Goal: Transaction & Acquisition: Purchase product/service

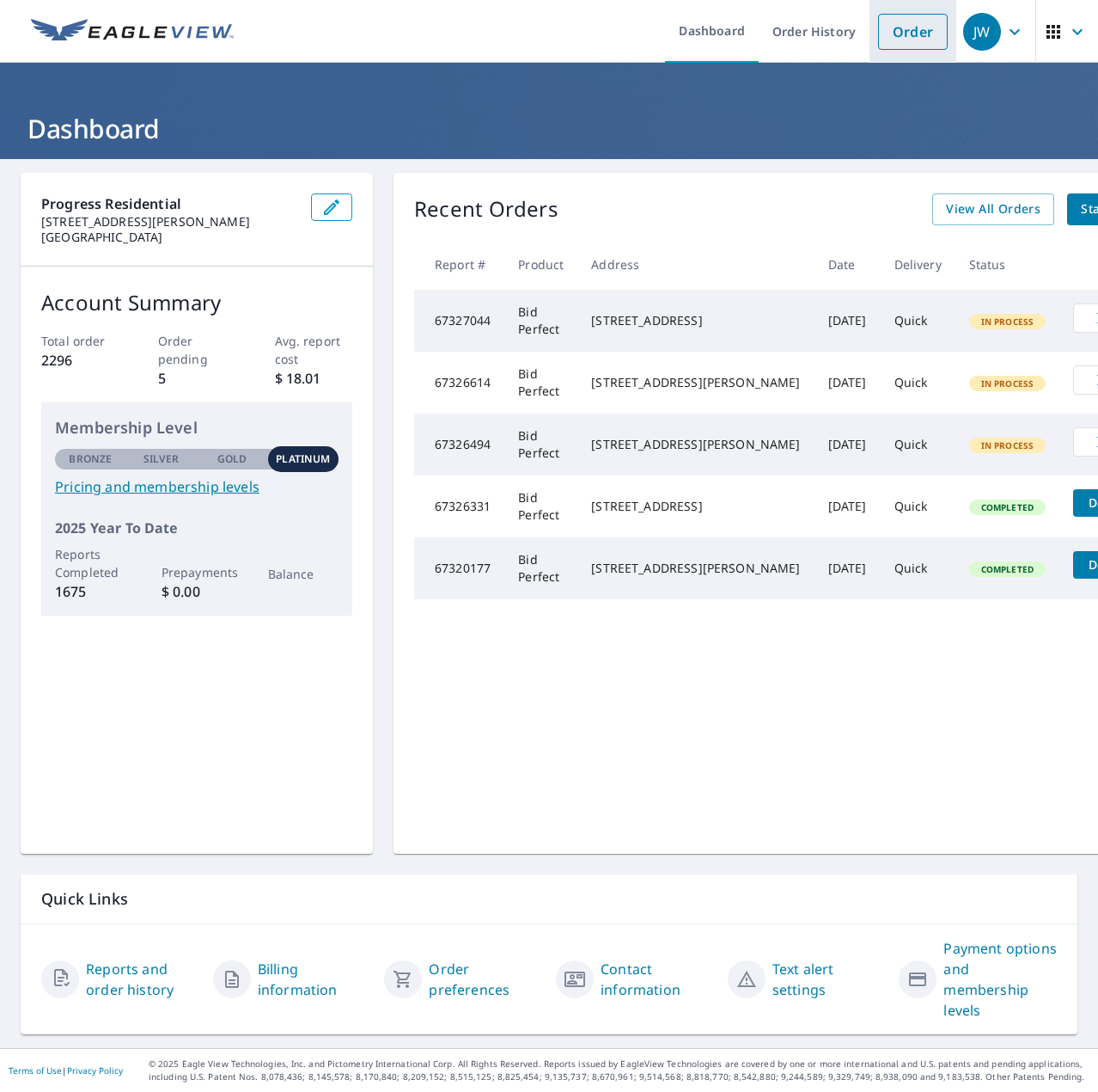
click at [929, 25] on link "Order" at bounding box center [913, 31] width 70 height 36
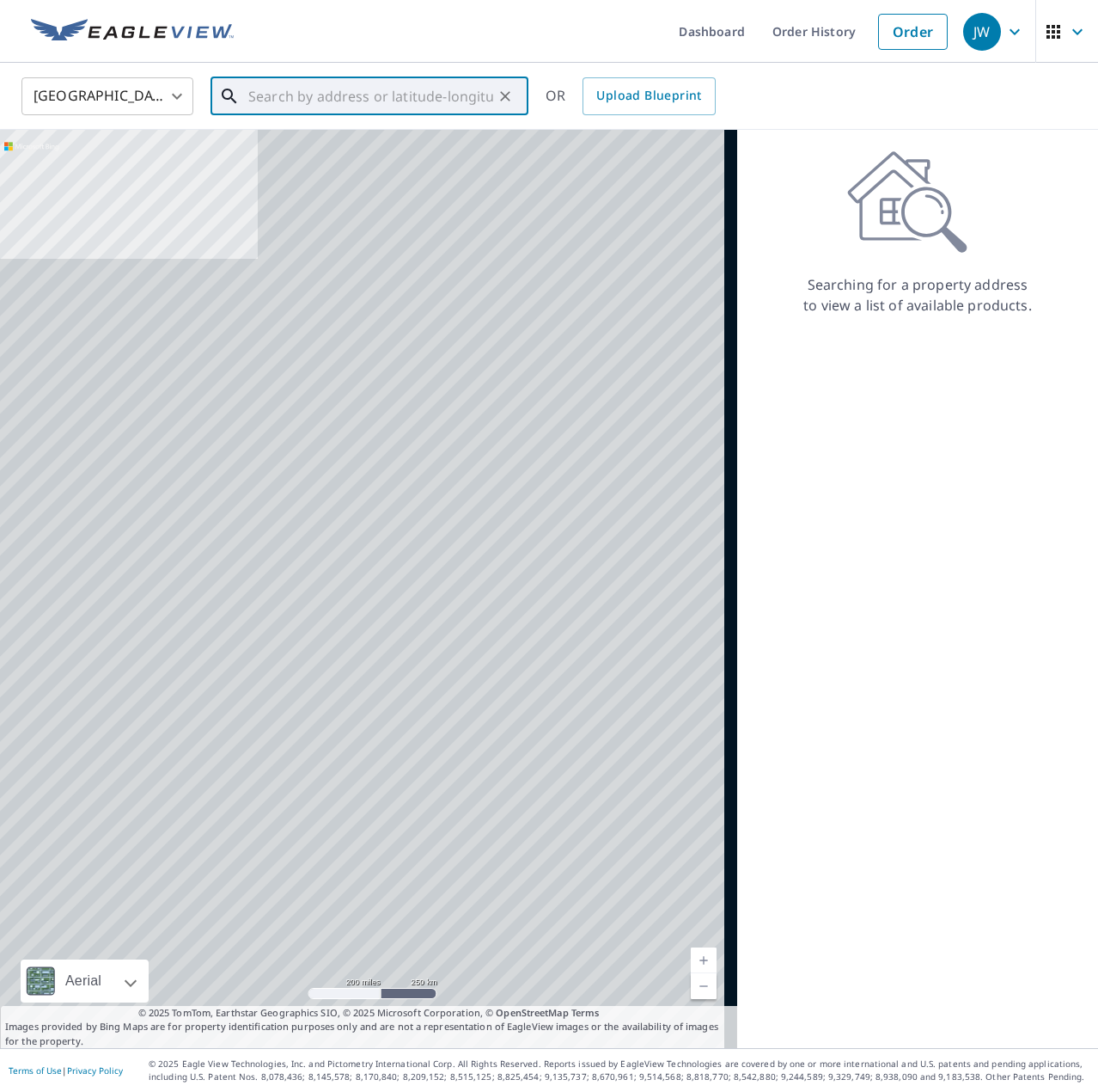
click at [355, 93] on input "text" at bounding box center [370, 96] width 245 height 49
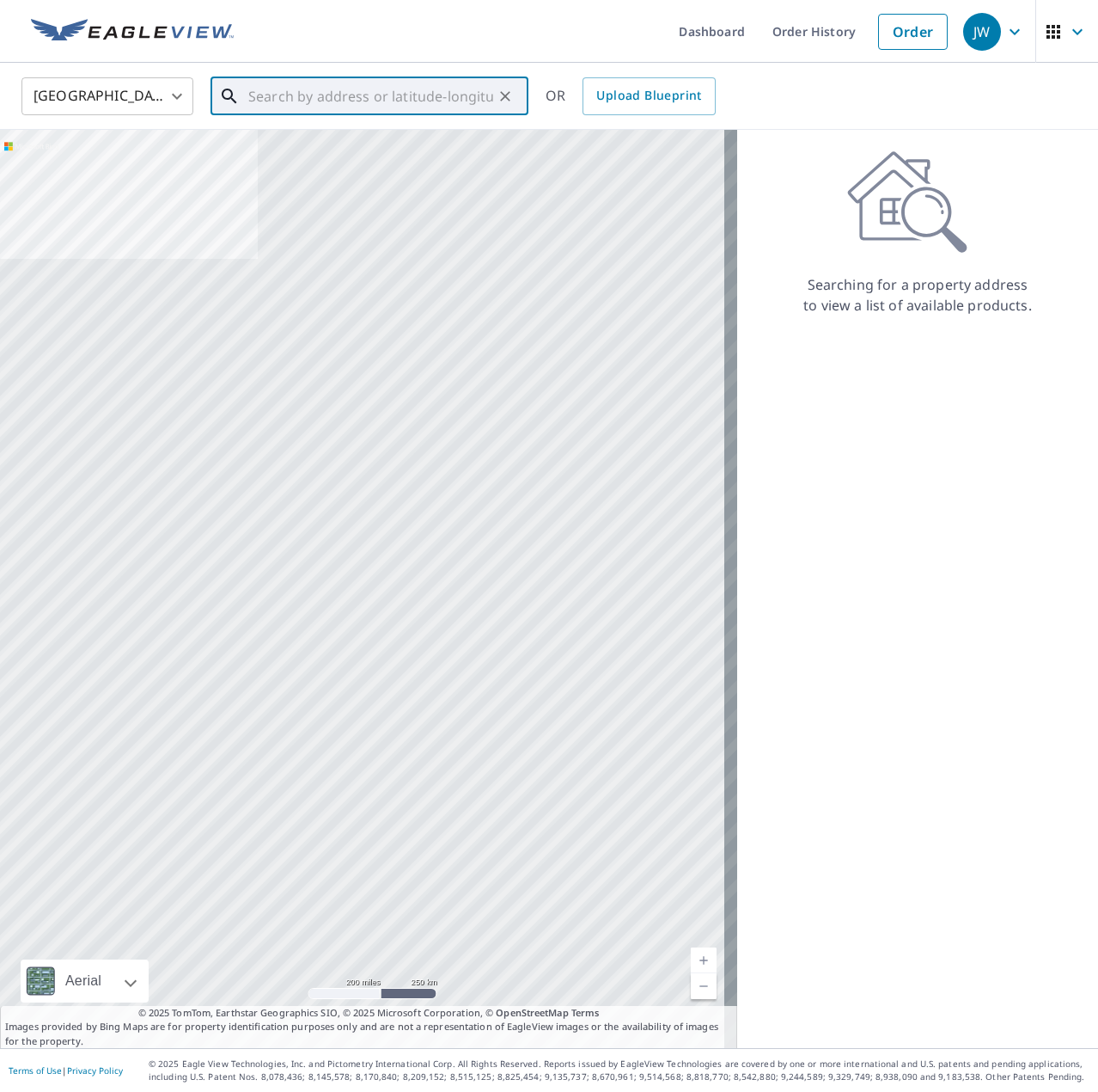
paste input "[STREET_ADDRESS]"
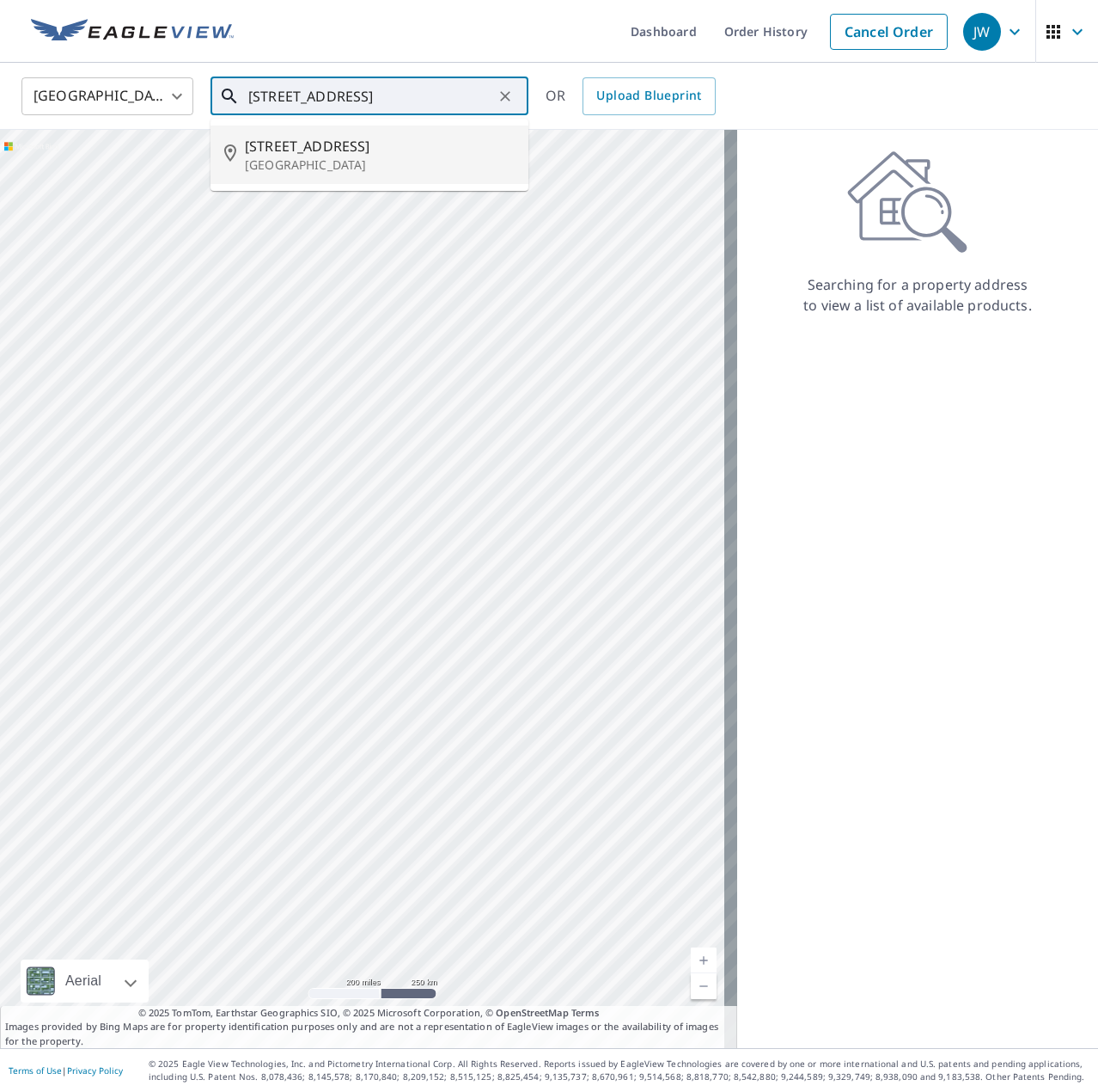
click at [301, 140] on span "[STREET_ADDRESS]" at bounding box center [379, 146] width 270 height 21
type input "[STREET_ADDRESS]"
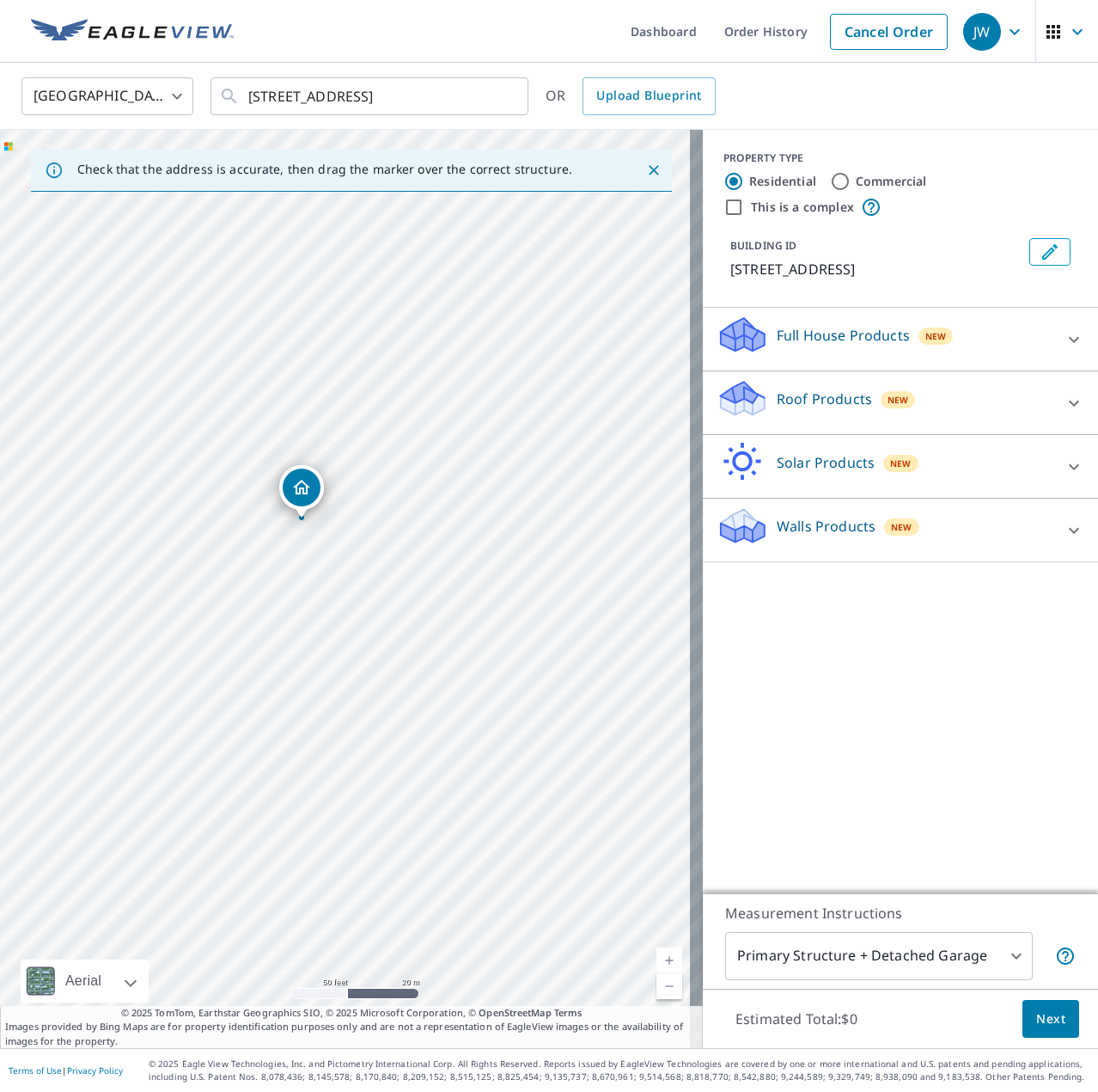
click at [805, 399] on p "Roof Products" at bounding box center [824, 399] width 95 height 21
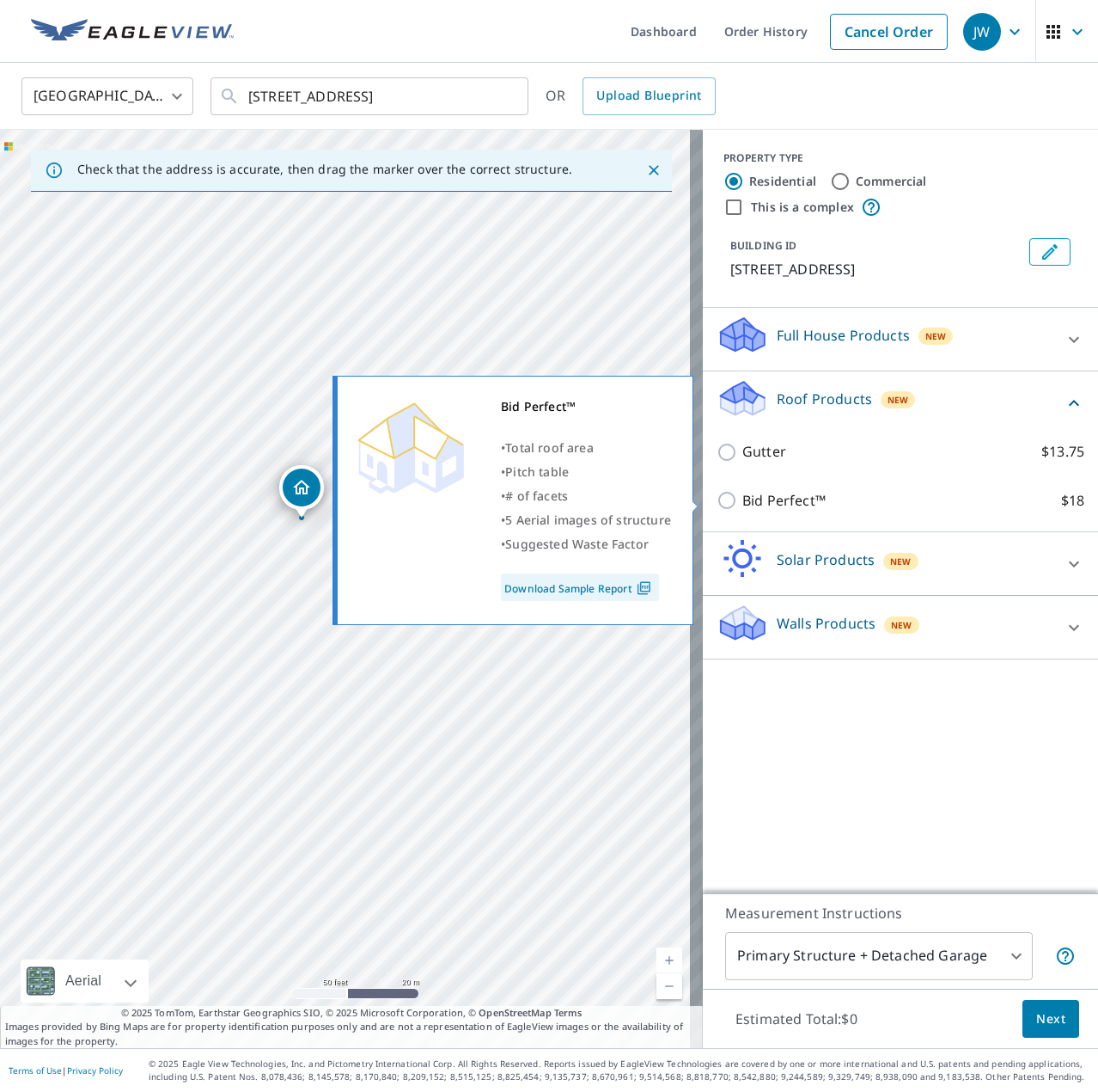
click at [780, 500] on p "Bid Perfect™" at bounding box center [784, 500] width 83 height 21
click at [743, 500] on input "Bid Perfect™ $18" at bounding box center [730, 500] width 26 height 21
checkbox input "true"
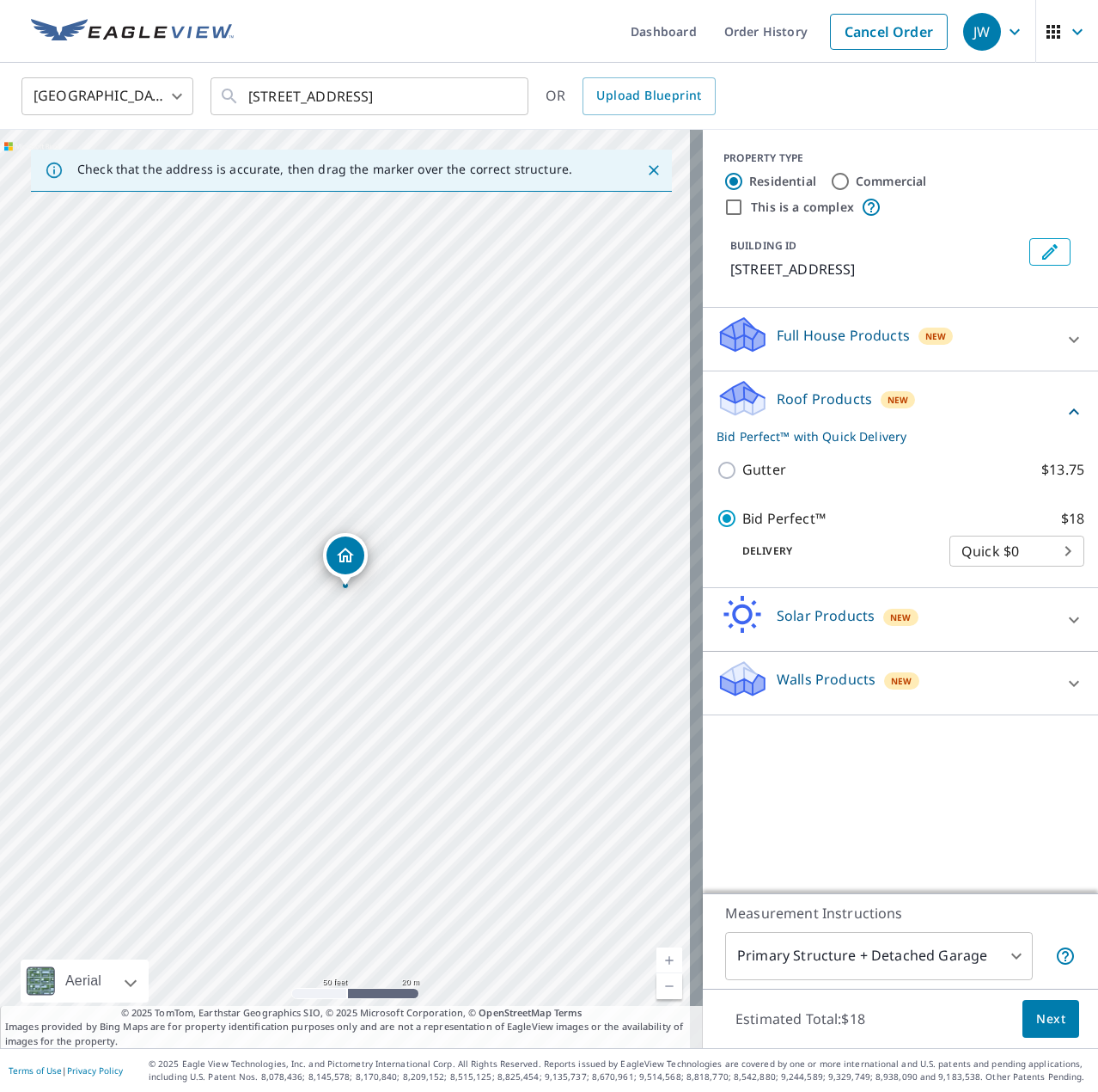
click at [1037, 1018] on span "Next" at bounding box center [1051, 1019] width 29 height 21
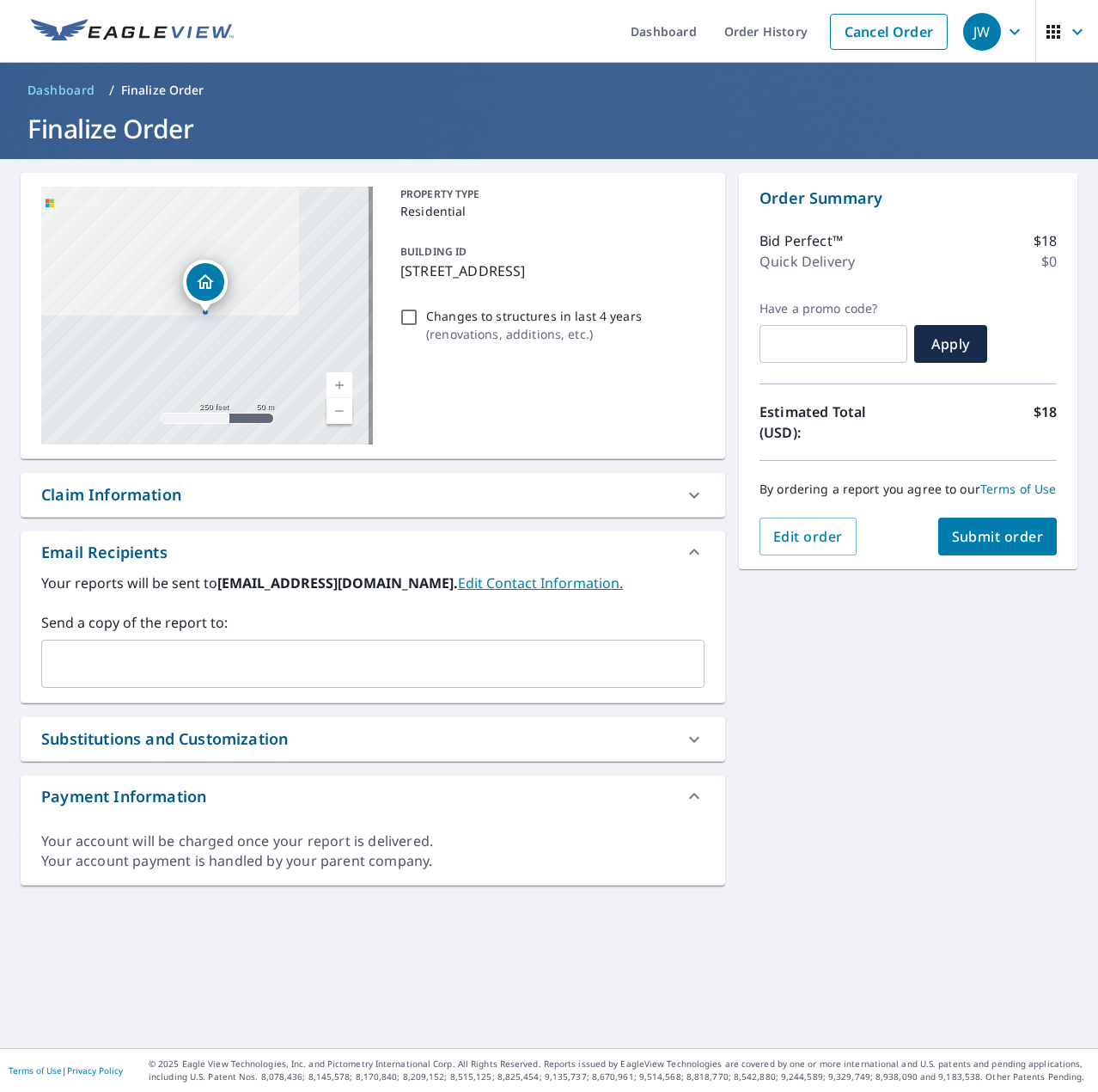
click at [326, 500] on div "Claim Information" at bounding box center [357, 494] width 633 height 23
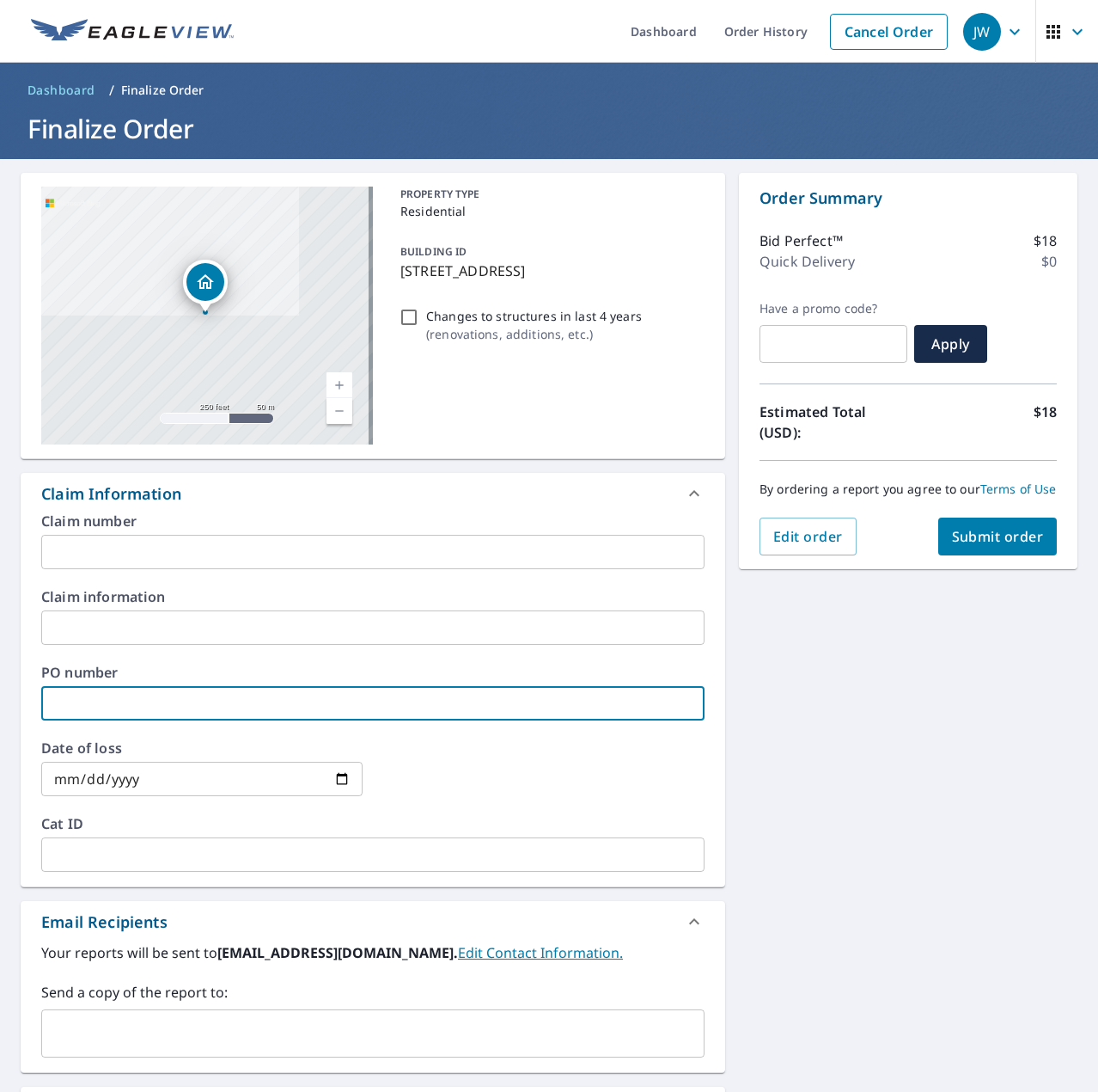
click at [162, 691] on input "text" at bounding box center [373, 704] width 664 height 35
paste input "J006870983"
type input "J006870983"
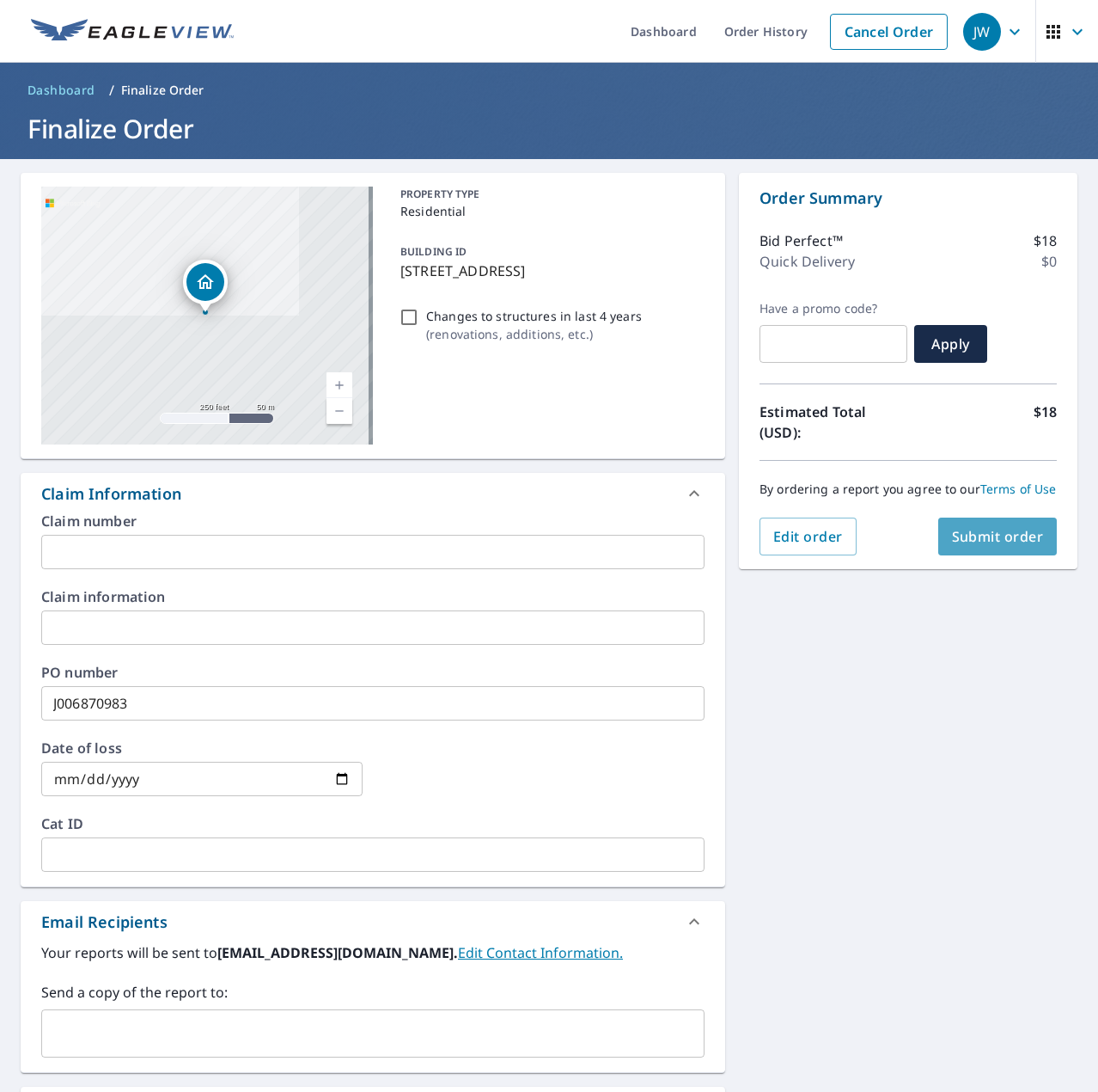
click at [1001, 545] on span "Submit order" at bounding box center [998, 536] width 92 height 19
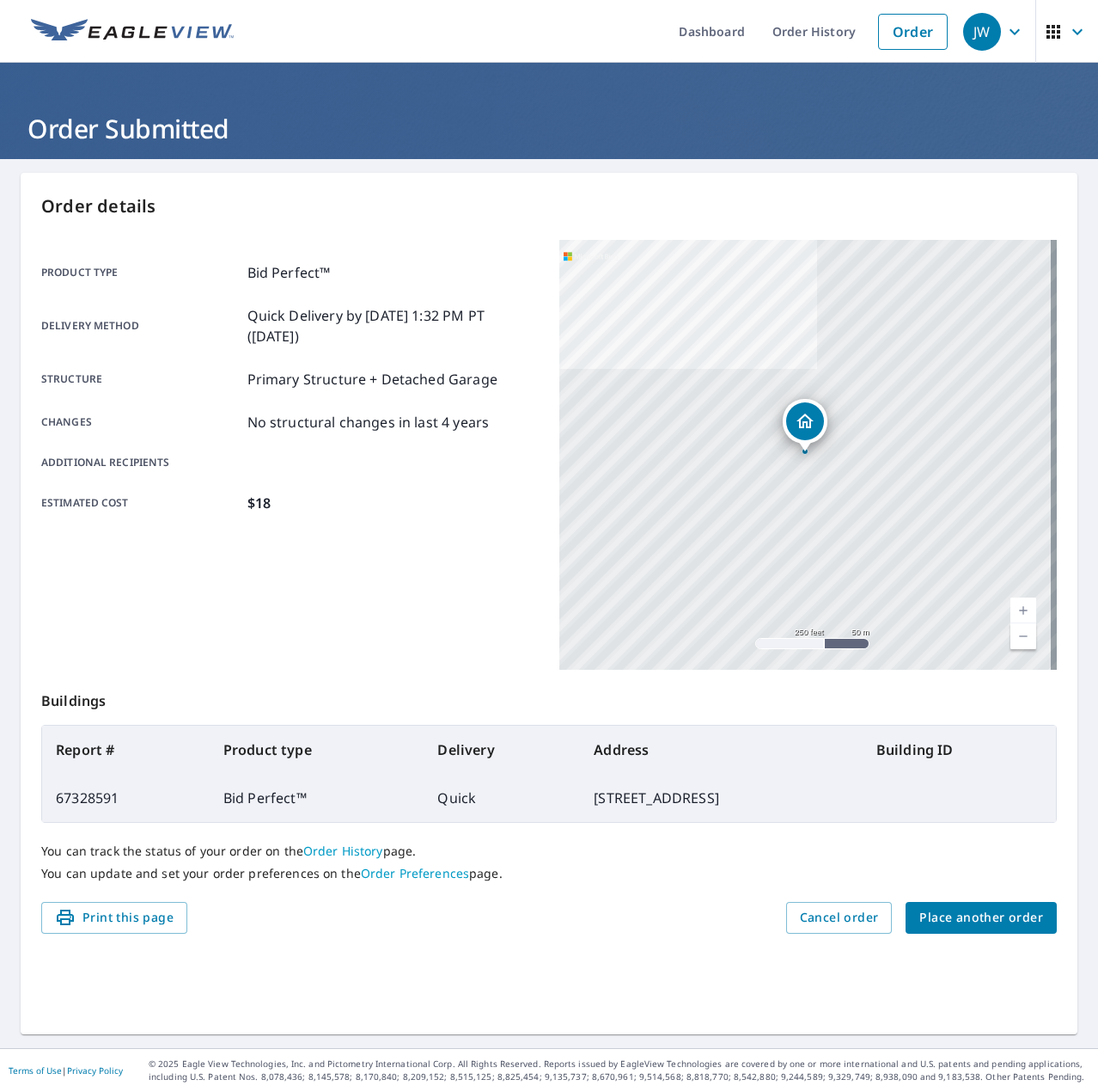
click at [990, 928] on span "Place another order" at bounding box center [981, 917] width 124 height 21
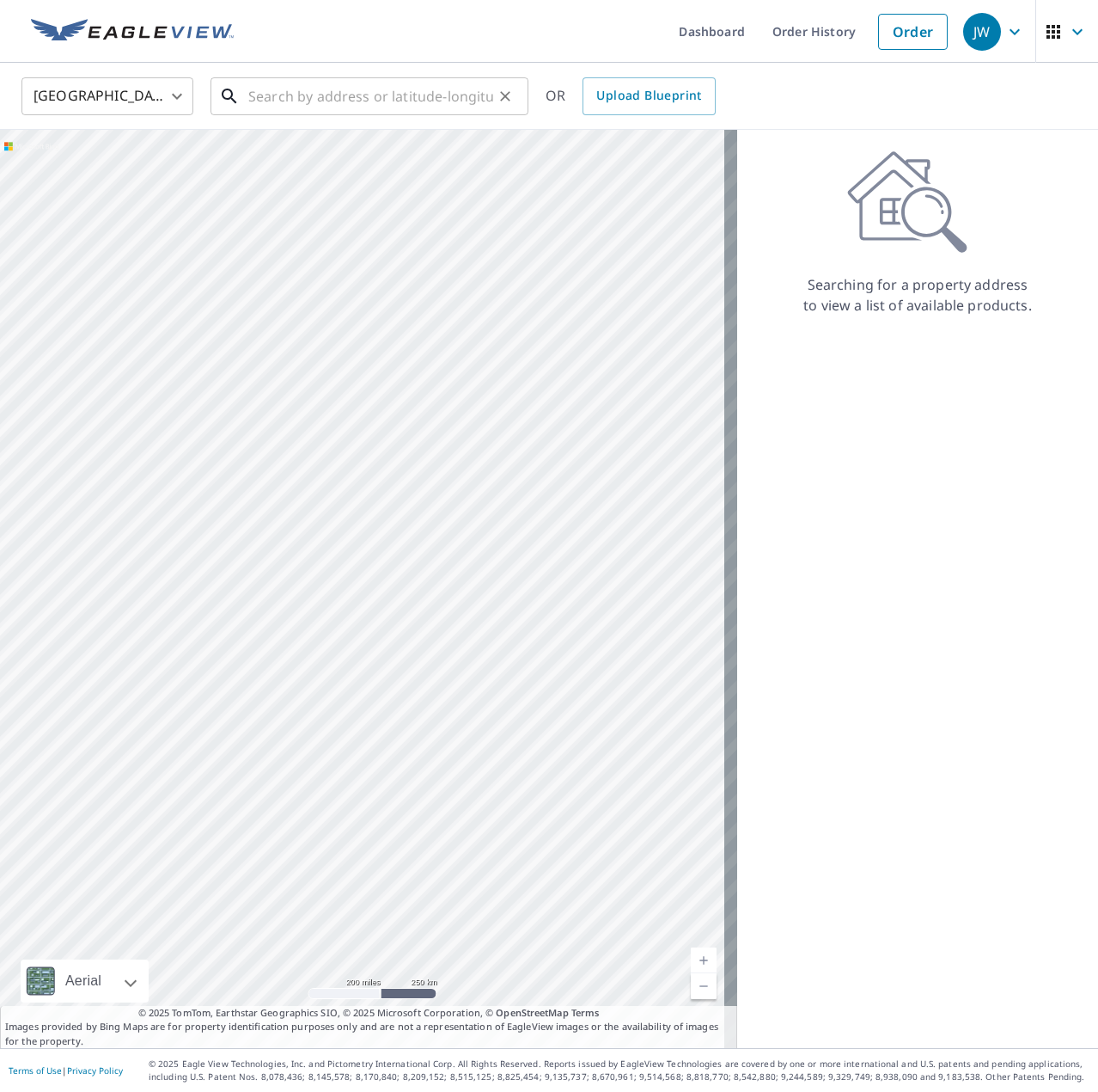
click at [350, 93] on input "text" at bounding box center [370, 96] width 245 height 49
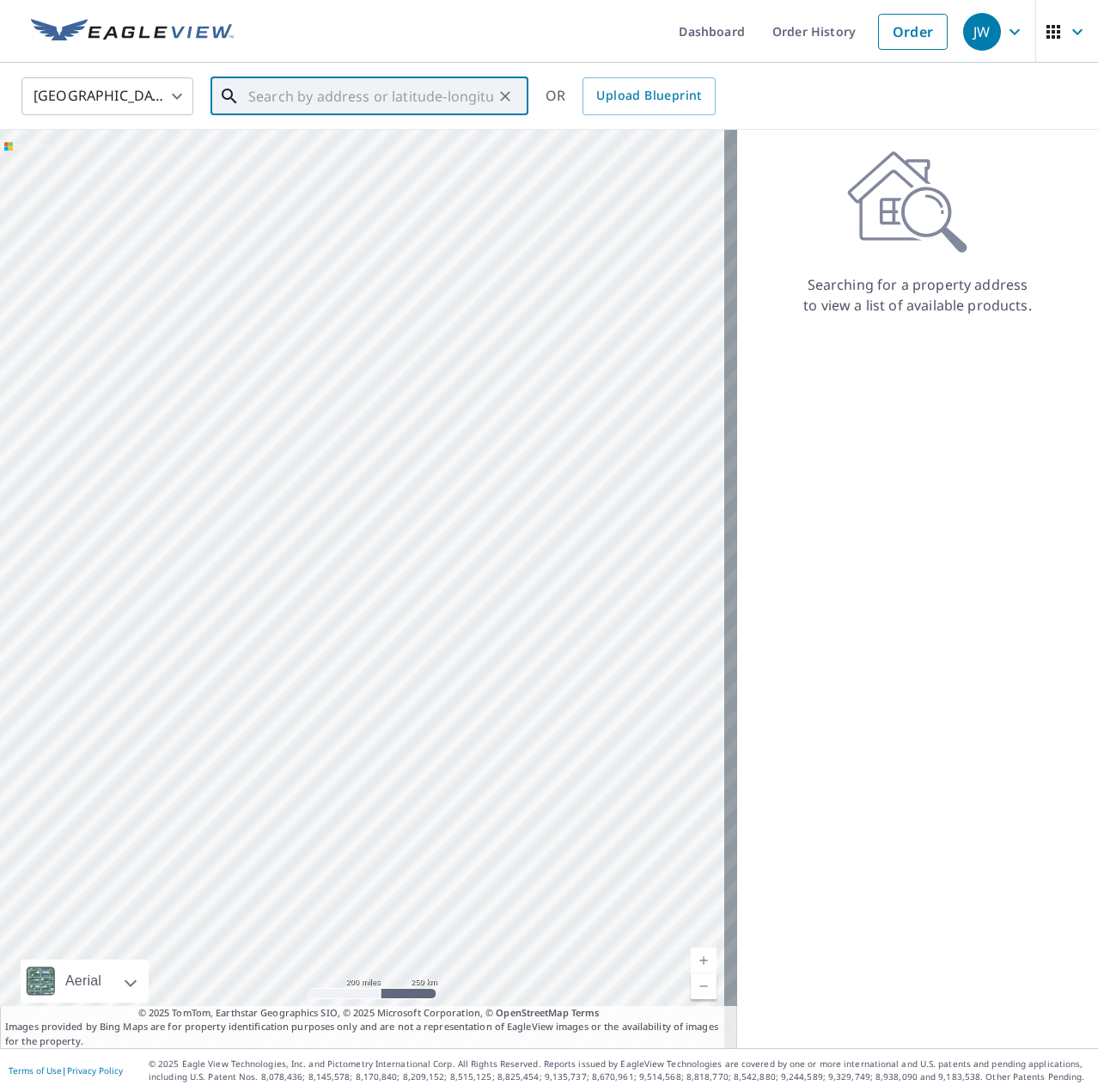
paste input "[STREET_ADDRESS]"
click at [299, 151] on span "100 Kildare Ct" at bounding box center [379, 146] width 270 height 21
type input "[STREET_ADDRESS]"
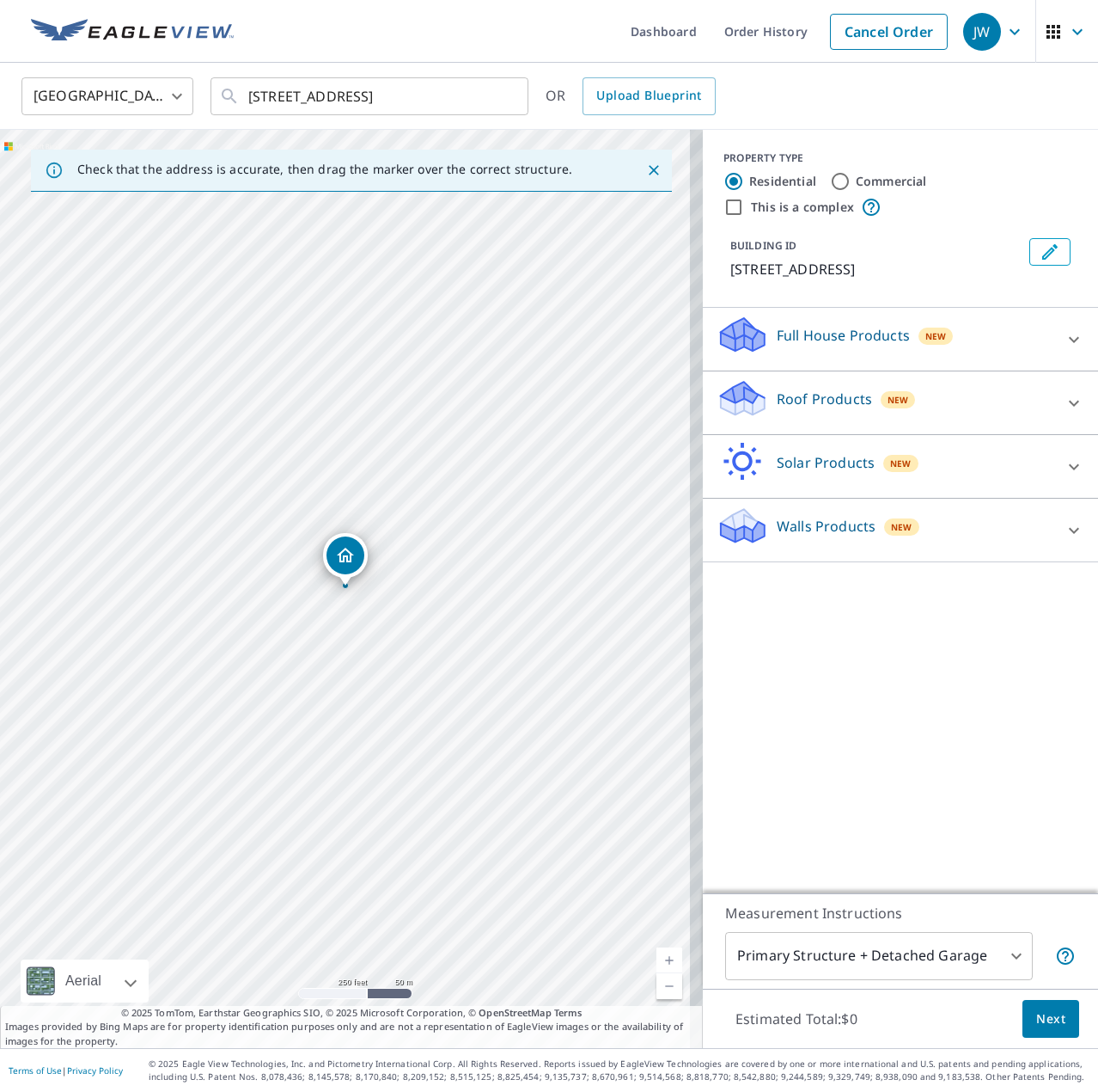
click at [822, 394] on p "Roof Products" at bounding box center [824, 399] width 95 height 21
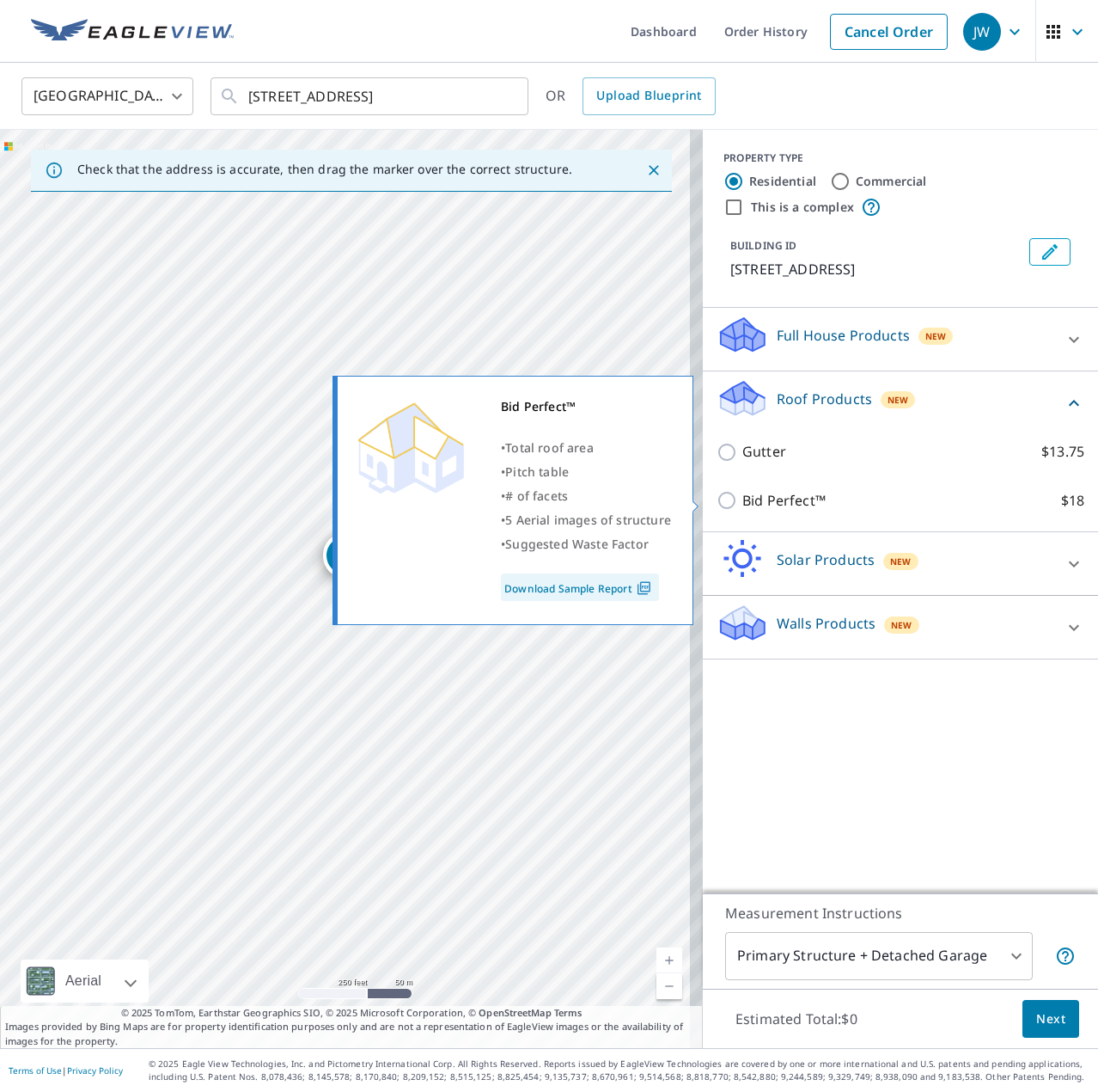
click at [787, 505] on p "Bid Perfect™" at bounding box center [784, 500] width 83 height 21
click at [743, 505] on input "Bid Perfect™ $18" at bounding box center [730, 500] width 26 height 21
checkbox input "true"
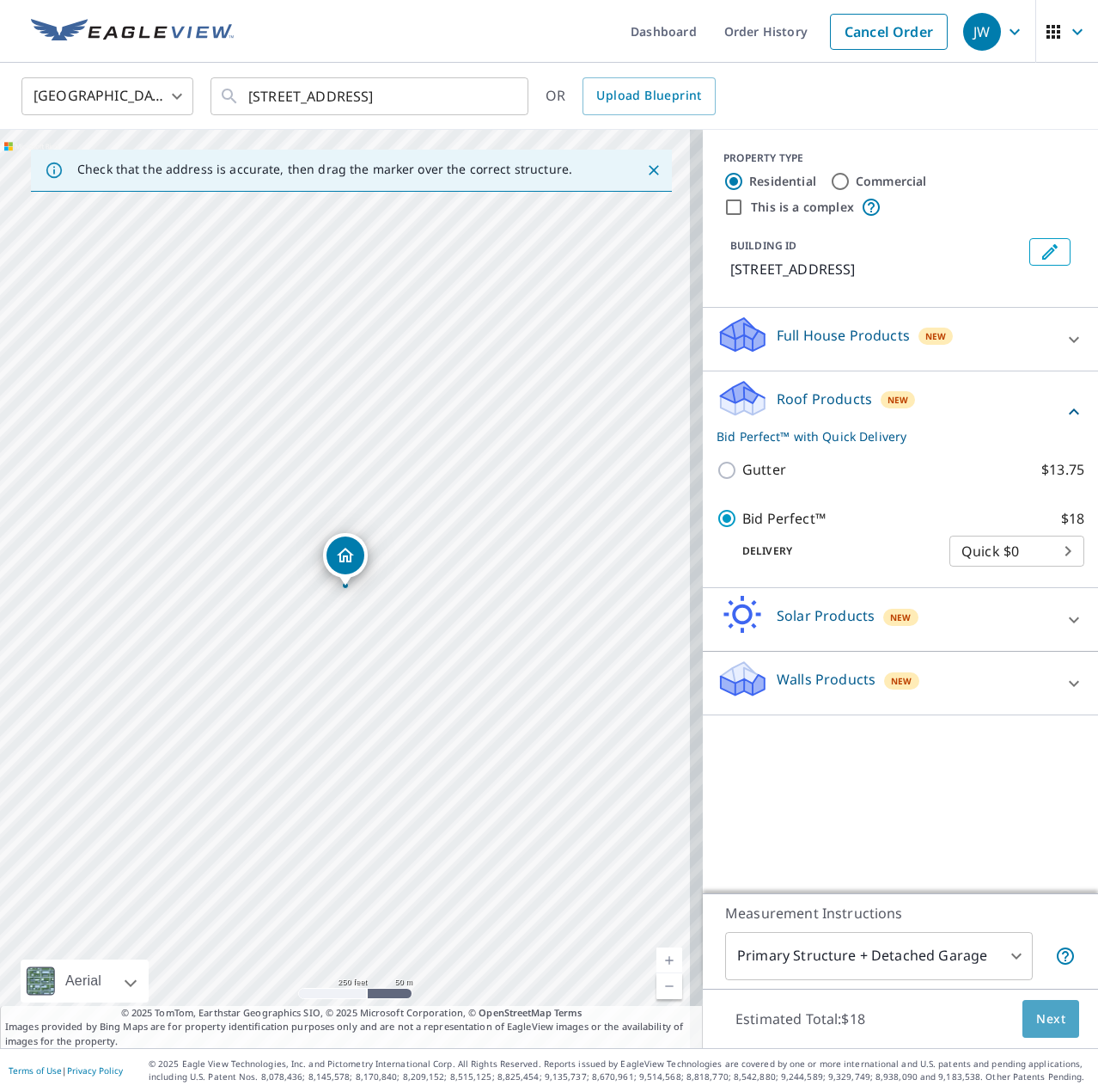
click at [1037, 1022] on span "Next" at bounding box center [1051, 1019] width 29 height 21
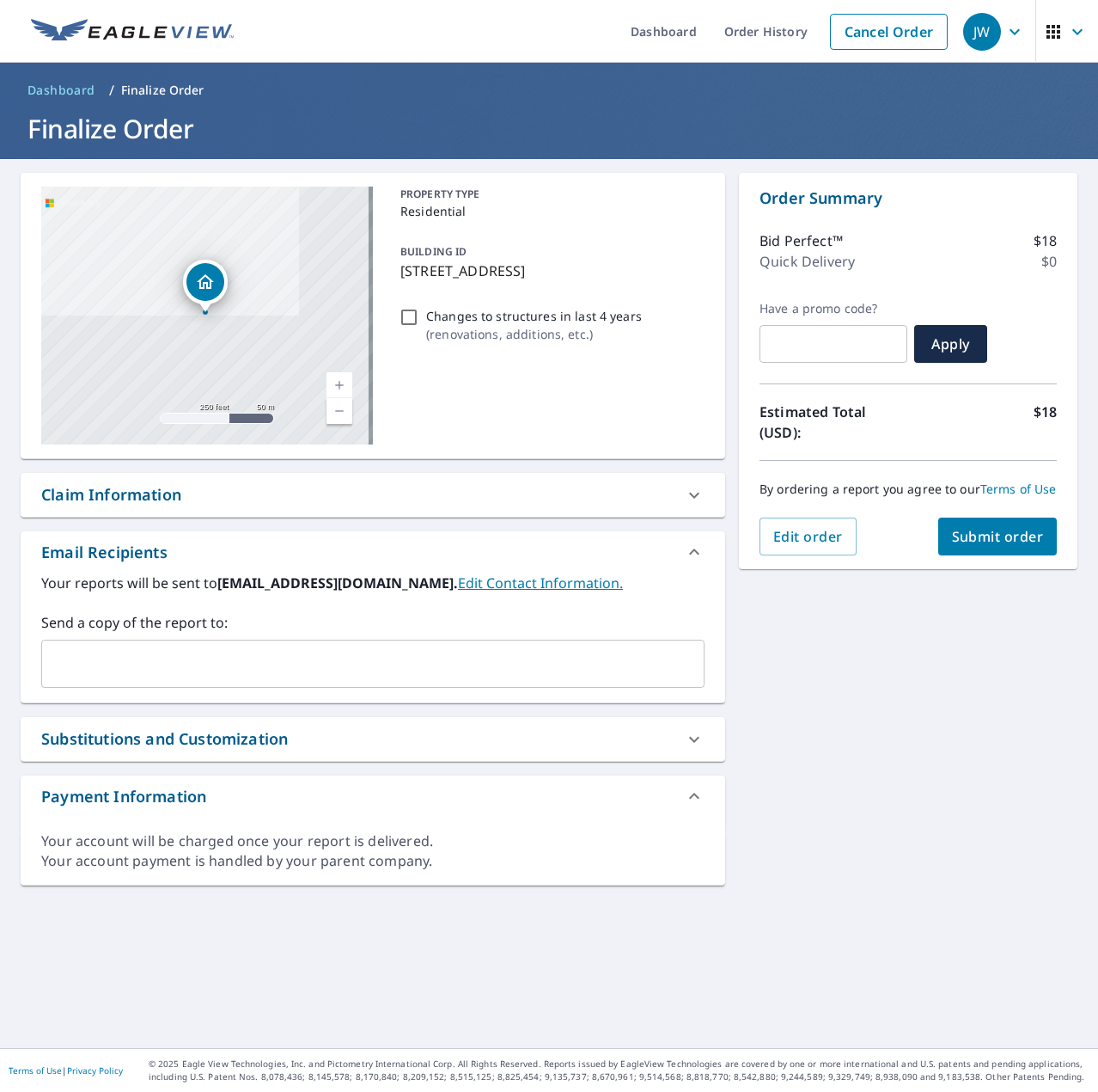
click at [369, 489] on div "Claim Information" at bounding box center [357, 494] width 633 height 23
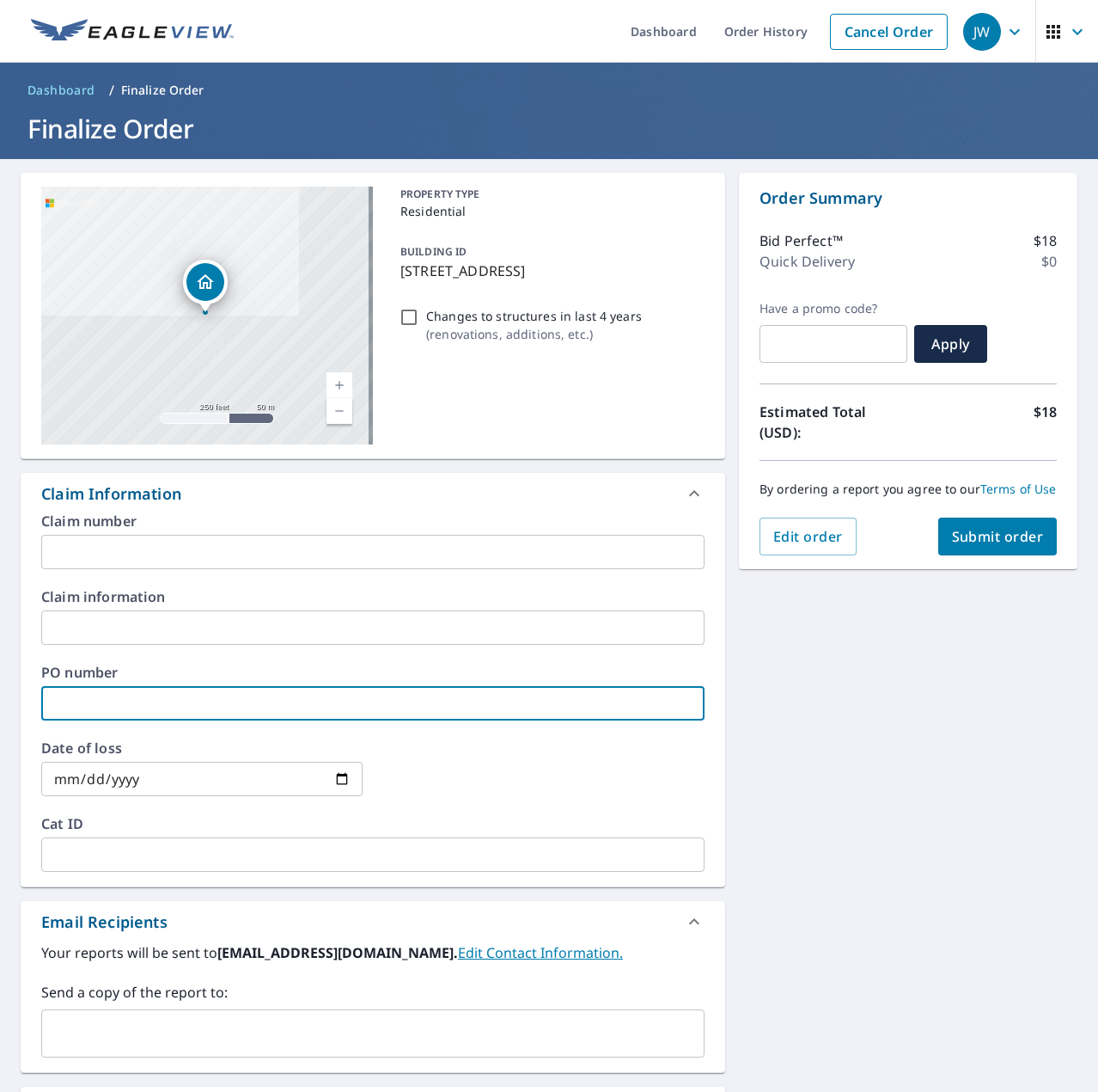
click at [234, 696] on input "text" at bounding box center [373, 704] width 664 height 35
paste input "J006850872"
type input "J006850872"
click at [991, 546] on span "Submit order" at bounding box center [998, 536] width 92 height 19
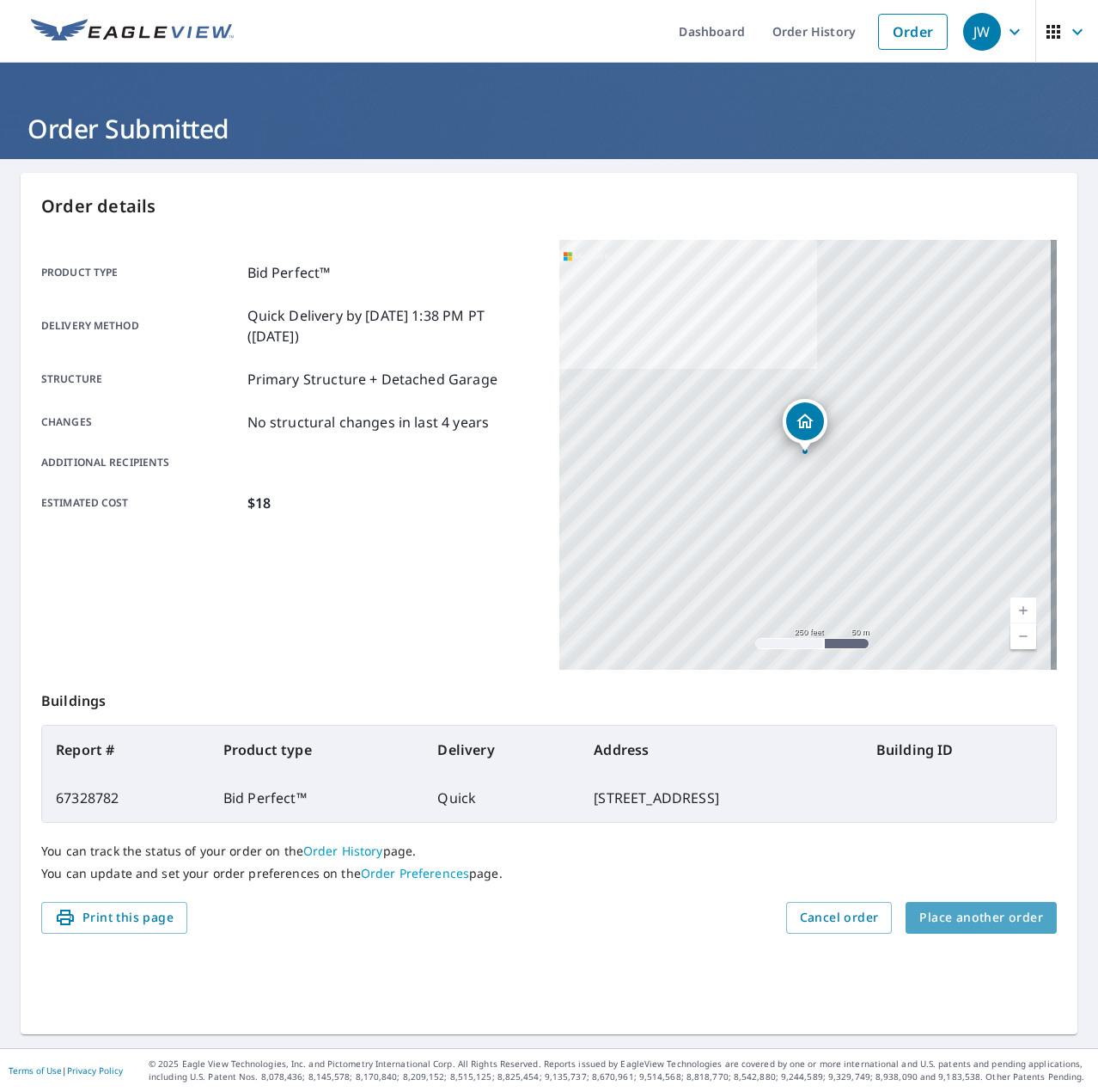
click at [988, 930] on button "Place another order" at bounding box center [981, 917] width 151 height 32
